Goal: Information Seeking & Learning: Learn about a topic

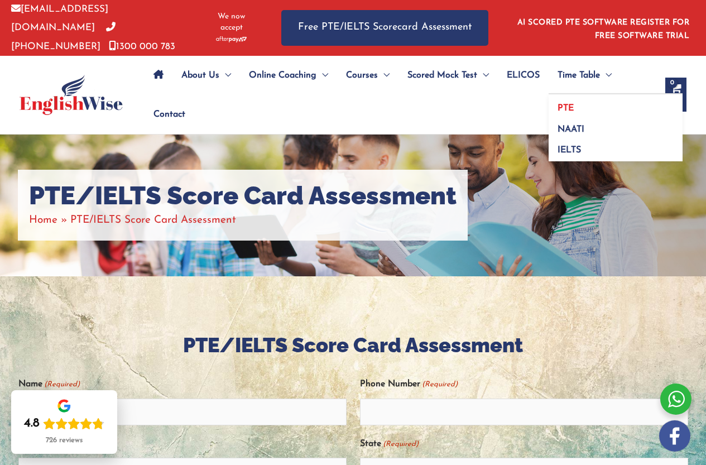
click at [548, 115] on link "PTE" at bounding box center [615, 104] width 134 height 21
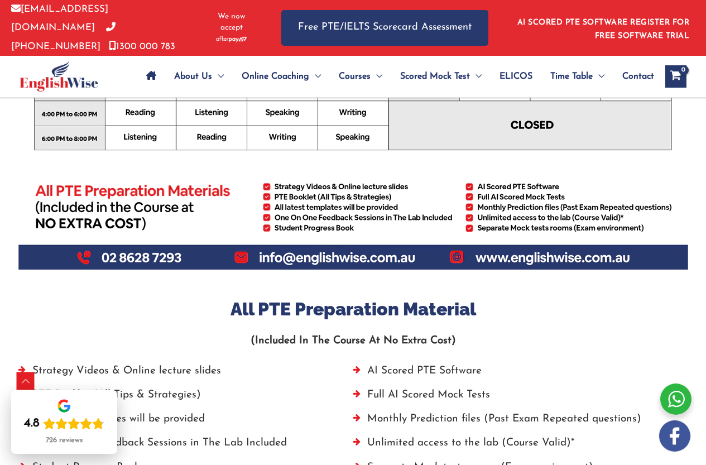
scroll to position [335, 0]
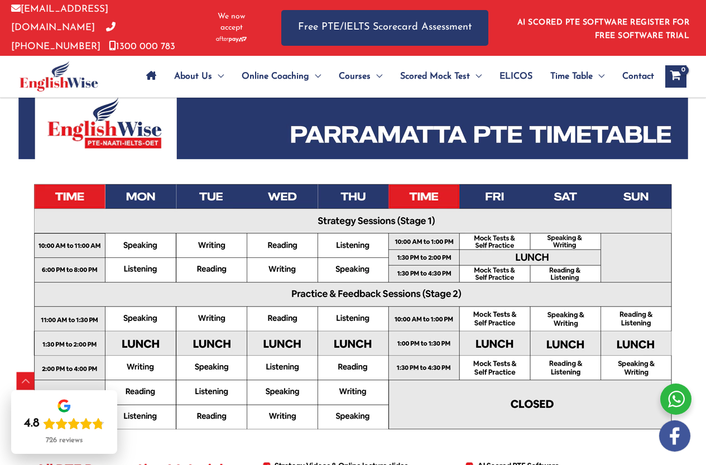
click at [47, 8] on p "info@englishwise.com.au 02-8628-7293 1300 000 783" at bounding box center [104, 28] width 187 height 56
click at [231, 18] on span "We now accept" at bounding box center [231, 22] width 44 height 22
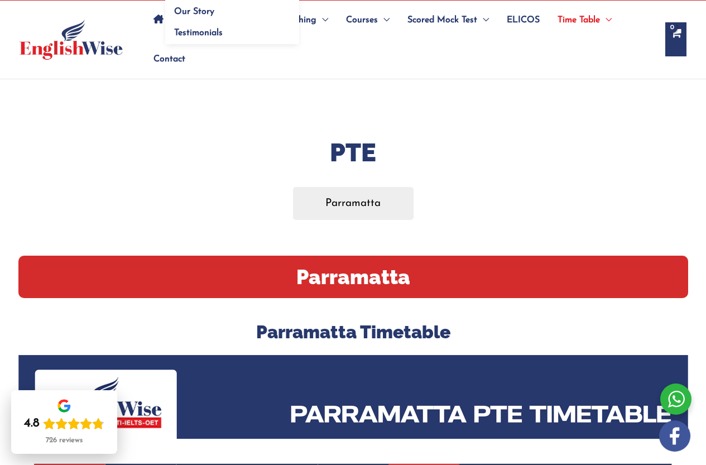
scroll to position [0, 0]
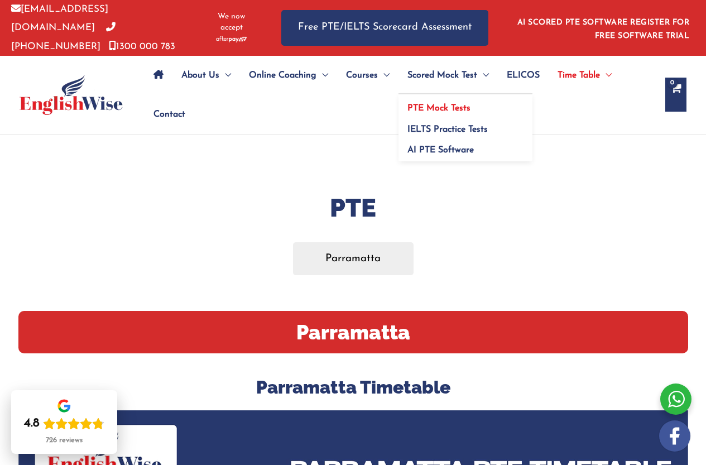
click at [513, 115] on link "PTE Mock Tests" at bounding box center [465, 104] width 134 height 21
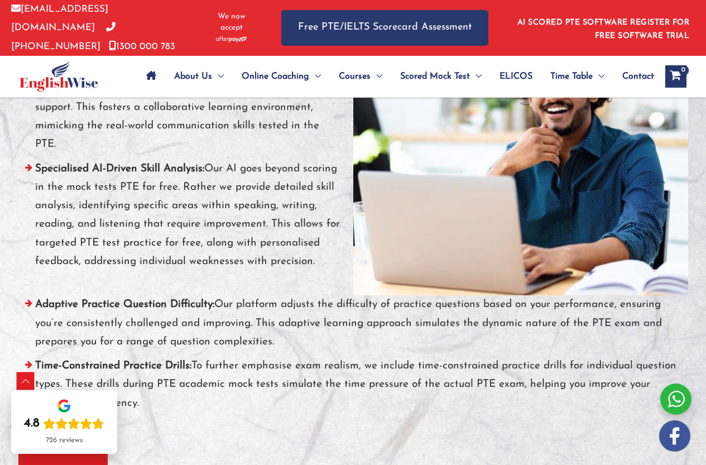
scroll to position [4518, 0]
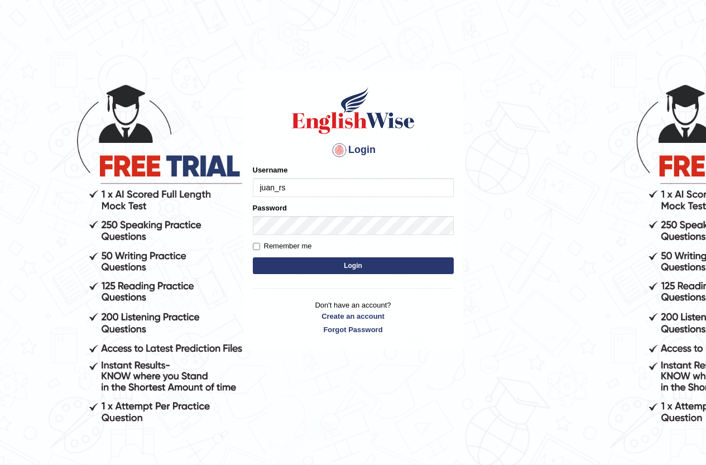
type input "juan_rs"
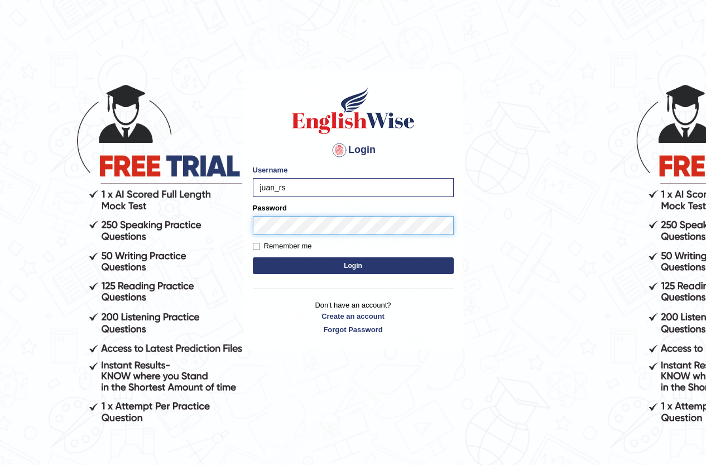
click at [253, 257] on button "Login" at bounding box center [353, 265] width 201 height 17
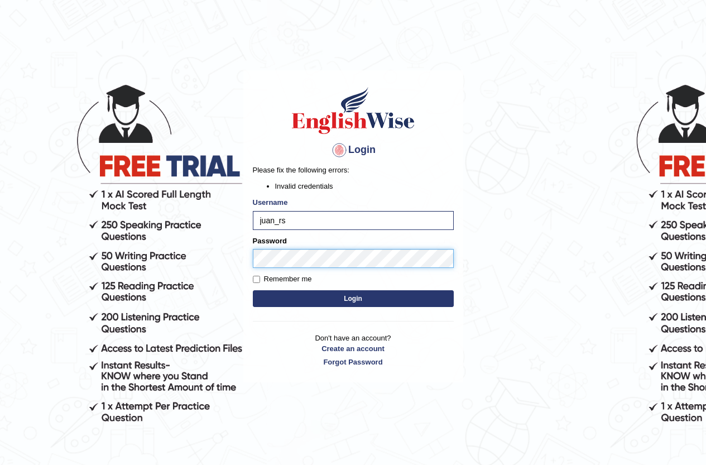
click at [253, 290] on button "Login" at bounding box center [353, 298] width 201 height 17
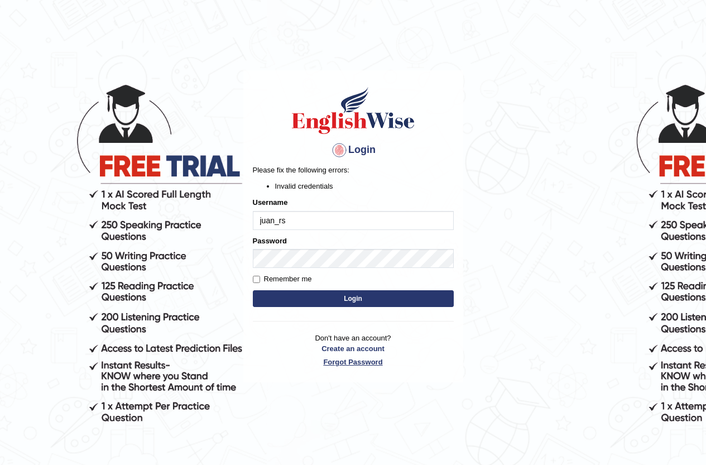
click at [367, 363] on link "Forgot Password" at bounding box center [353, 361] width 201 height 11
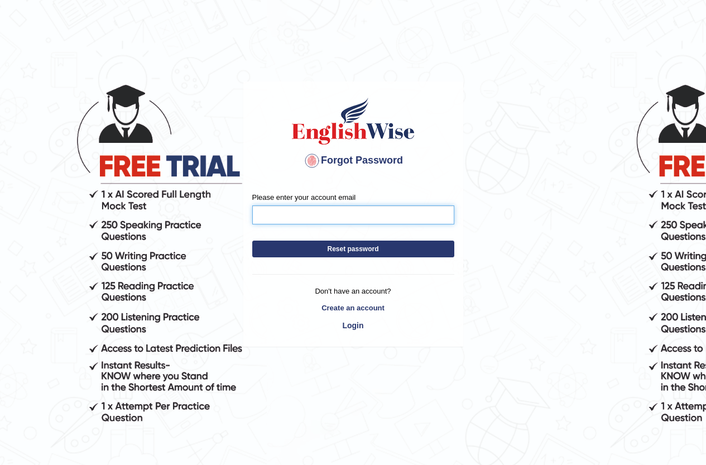
click at [337, 208] on input "Please enter your account email" at bounding box center [353, 214] width 202 height 19
type input "cortesgsebas@gmail.com"
click at [252, 240] on button "Reset password" at bounding box center [353, 248] width 202 height 17
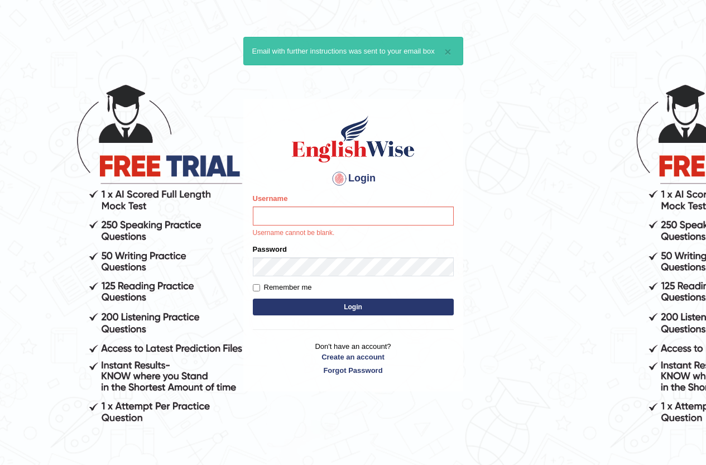
click at [507, 405] on body "× Email with further instructions was sent to your email box Login Please fix t…" at bounding box center [353, 267] width 706 height 465
click at [289, 204] on div "Username Username cannot be blank." at bounding box center [353, 215] width 201 height 45
click at [298, 215] on input "Username" at bounding box center [353, 215] width 201 height 19
type input "juan_rs"
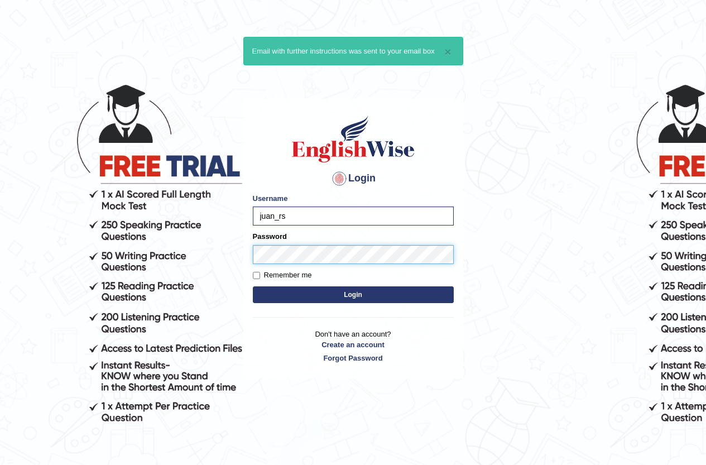
click at [253, 286] on button "Login" at bounding box center [353, 294] width 201 height 17
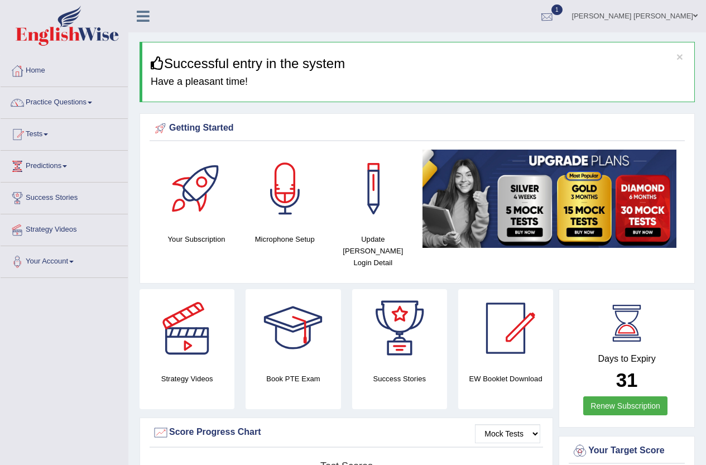
click at [555, 12] on div at bounding box center [546, 16] width 17 height 17
click at [523, 40] on span "Dec 23, 2024" at bounding box center [533, 44] width 20 height 9
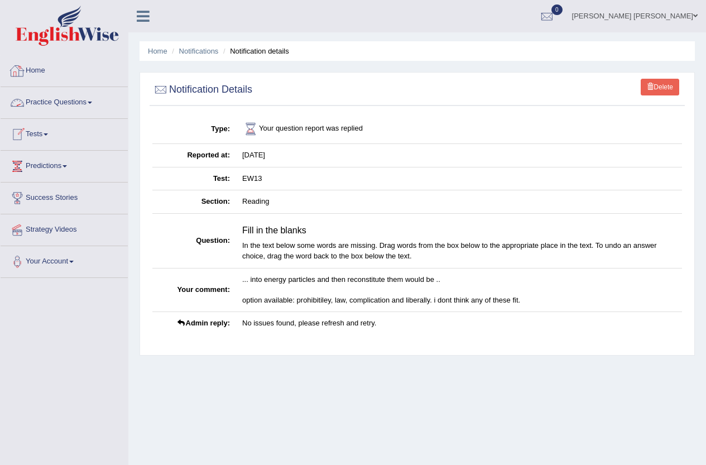
click at [17, 75] on div at bounding box center [17, 70] width 17 height 17
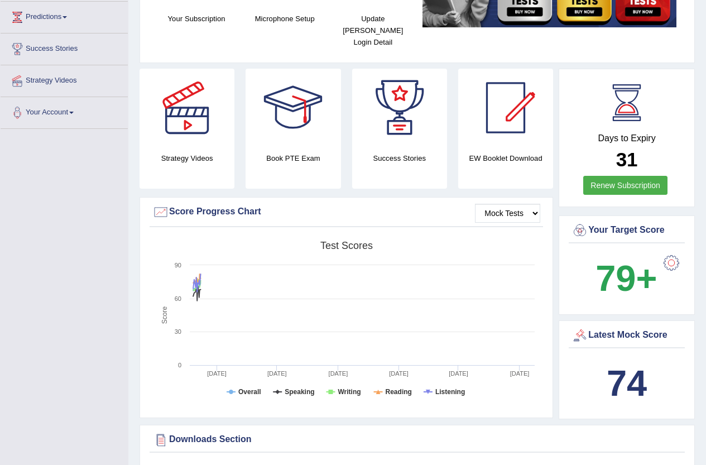
scroll to position [167, 0]
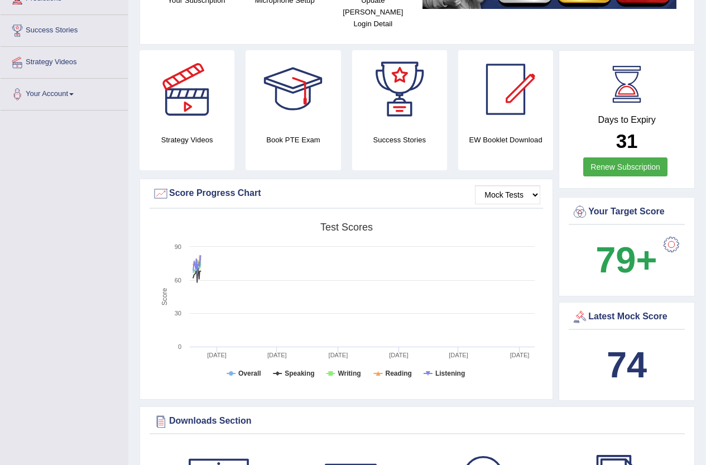
click at [674, 233] on div at bounding box center [671, 244] width 22 height 22
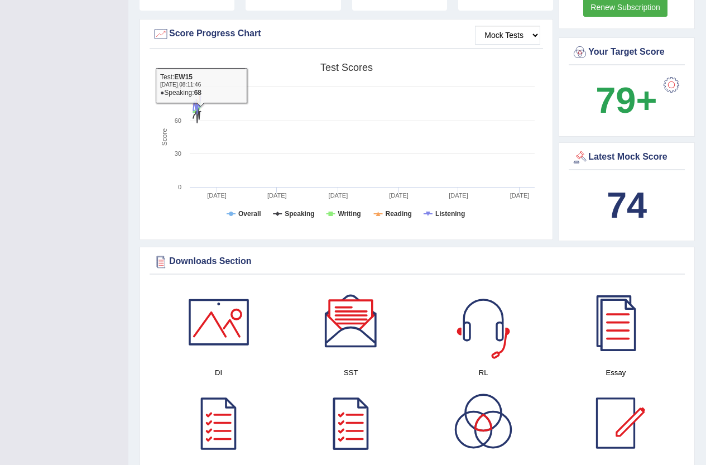
scroll to position [390, 0]
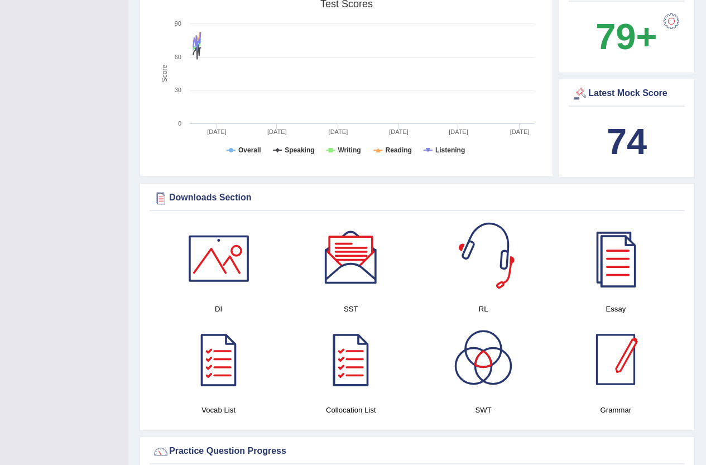
click at [602, 348] on div at bounding box center [615, 359] width 78 height 78
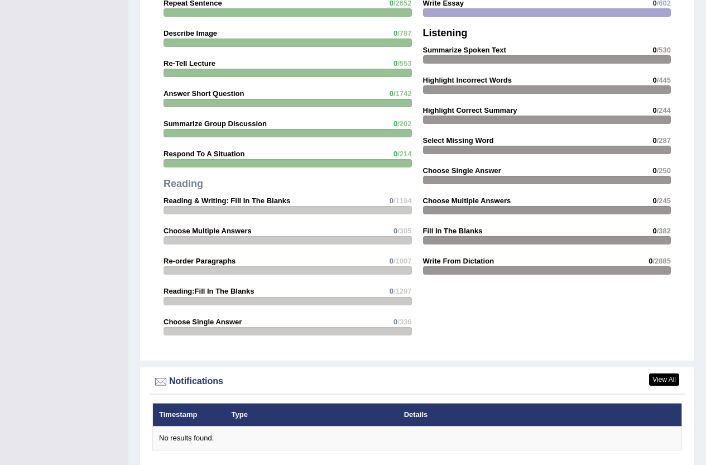
scroll to position [669, 0]
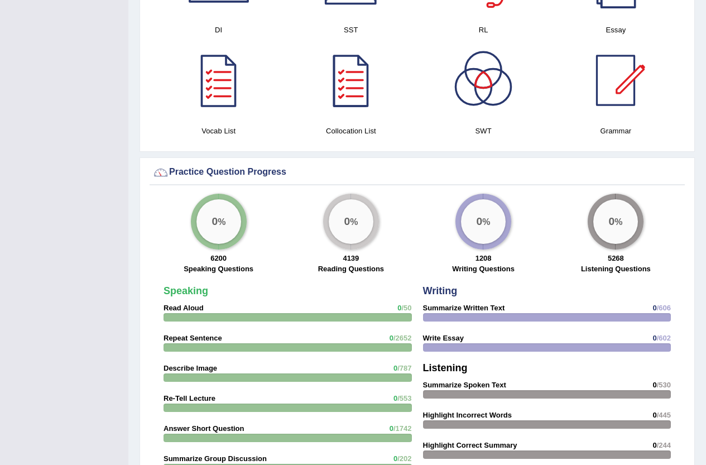
click at [328, 194] on div "0 %" at bounding box center [351, 222] width 56 height 56
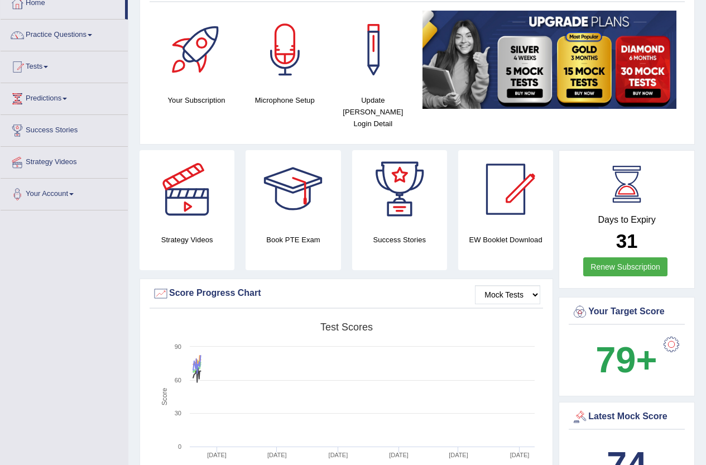
scroll to position [0, 0]
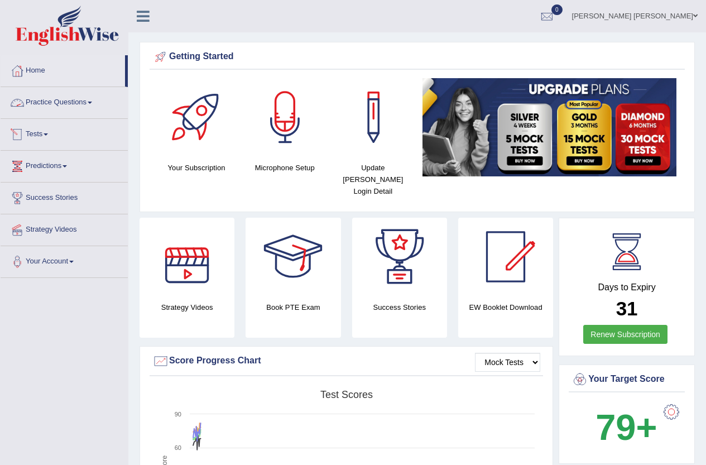
click at [96, 100] on link "Practice Questions" at bounding box center [64, 101] width 127 height 28
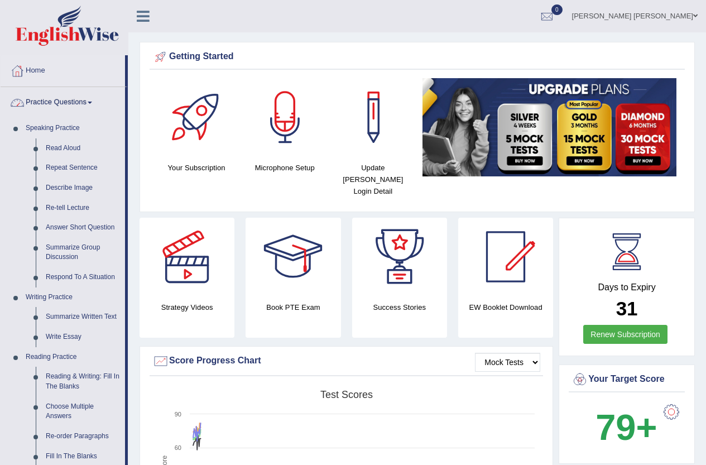
click at [75, 101] on link "Practice Questions" at bounding box center [63, 101] width 124 height 28
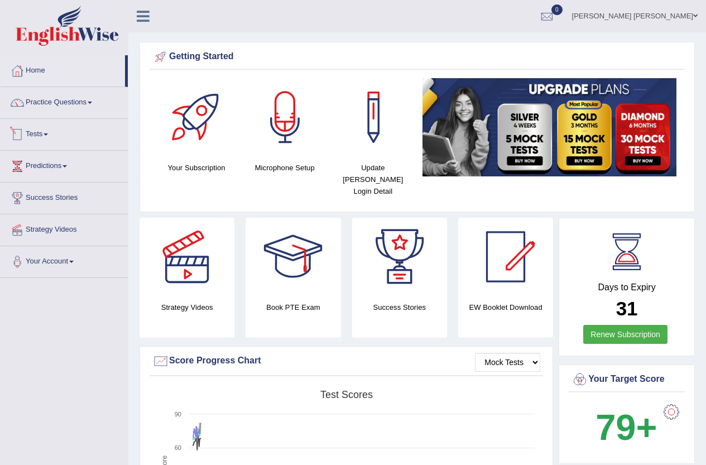
click at [62, 128] on link "Tests" at bounding box center [64, 133] width 127 height 28
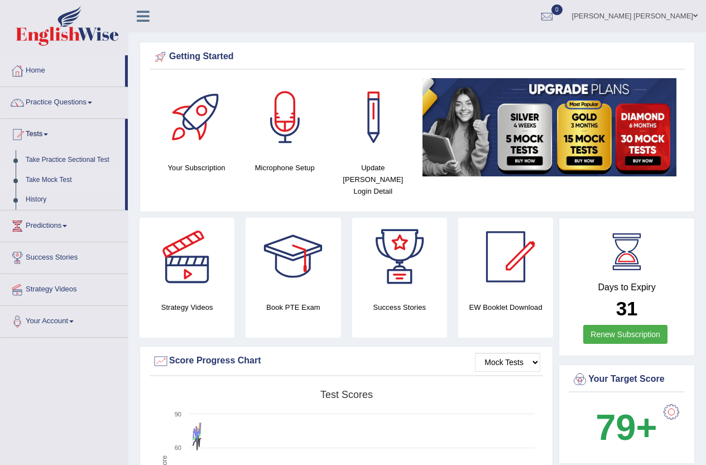
click at [66, 176] on link "Take Mock Test" at bounding box center [73, 180] width 104 height 20
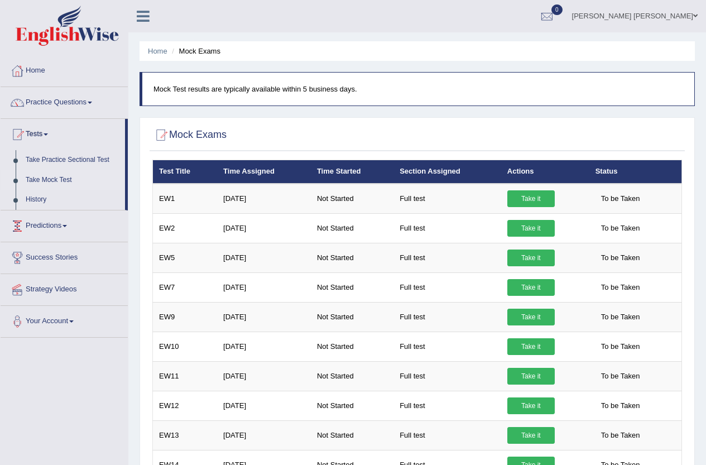
click at [65, 219] on link "Predictions" at bounding box center [64, 224] width 127 height 28
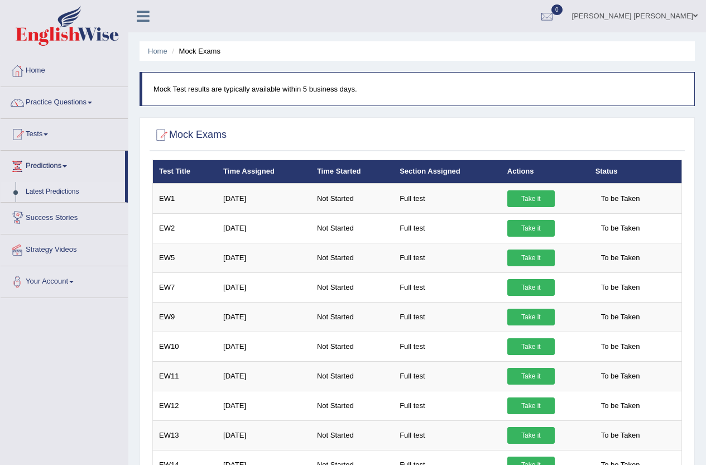
click at [61, 192] on link "Latest Predictions" at bounding box center [73, 192] width 104 height 20
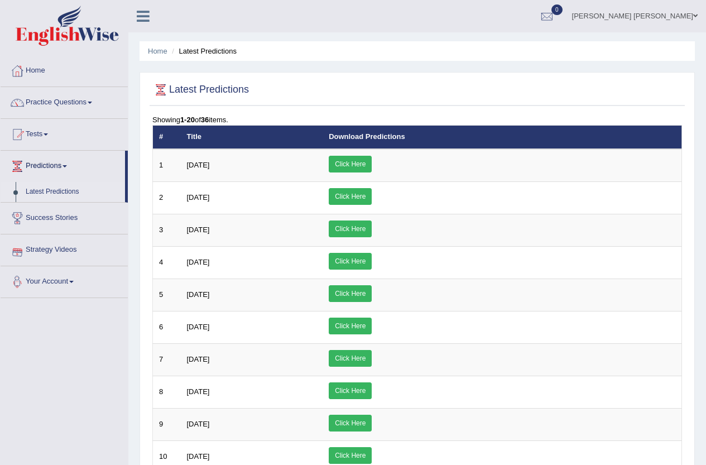
click at [79, 277] on link "Your Account" at bounding box center [64, 280] width 127 height 28
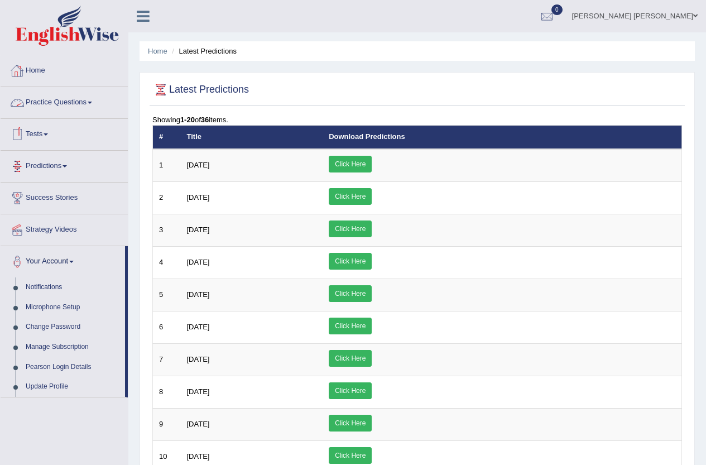
click at [33, 68] on link "Home" at bounding box center [64, 69] width 127 height 28
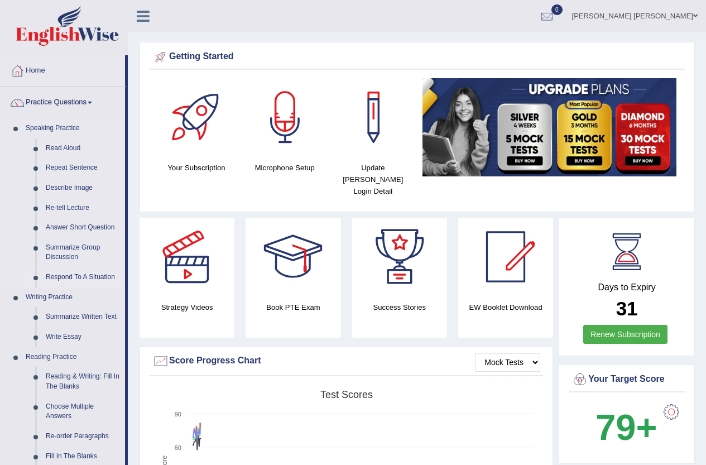
scroll to position [56, 0]
